Goal: Task Accomplishment & Management: Use online tool/utility

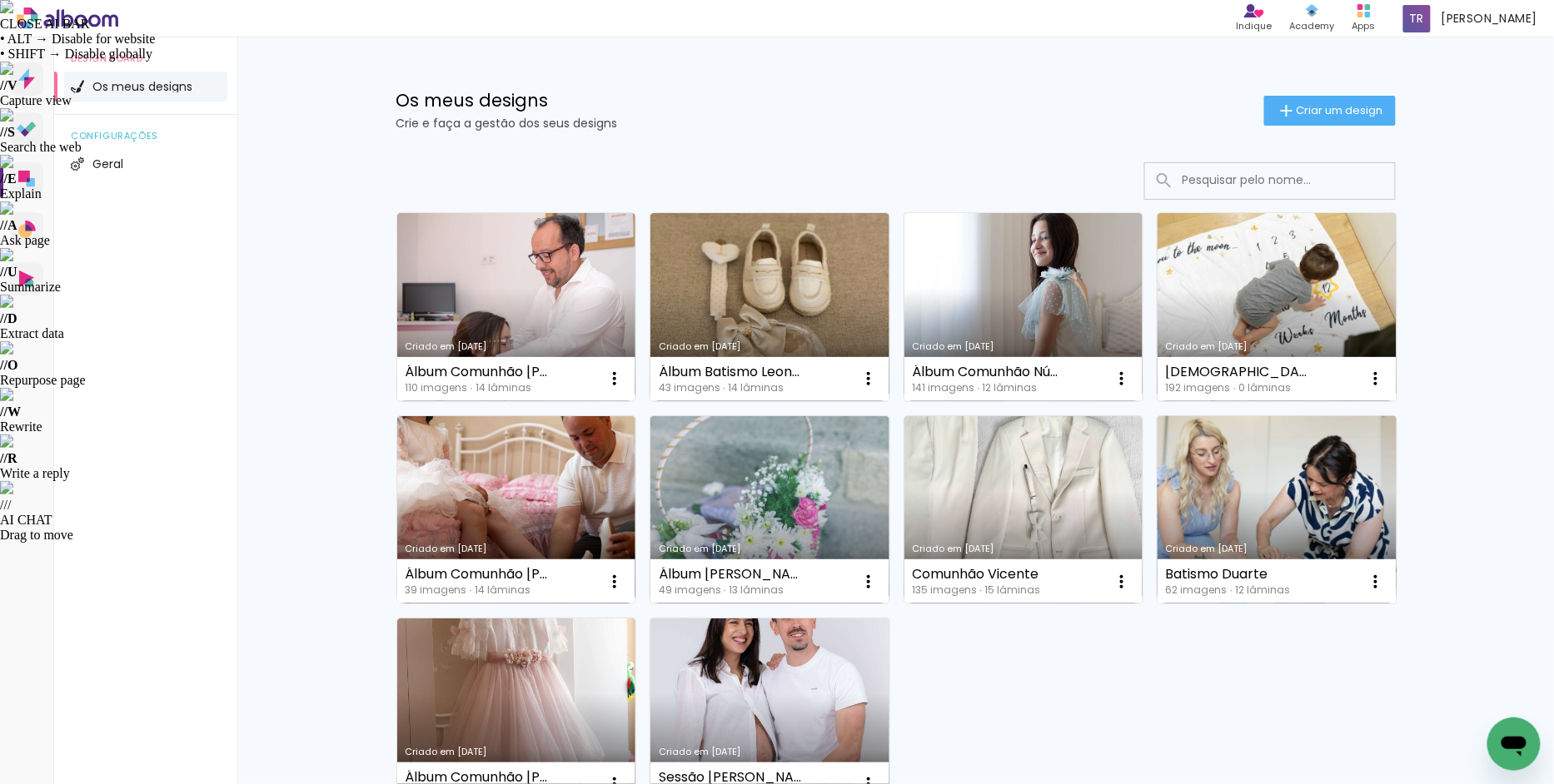
click at [1265, 487] on link "Criado em [DATE]" at bounding box center [1277, 510] width 239 height 188
